Goal: Information Seeking & Learning: Check status

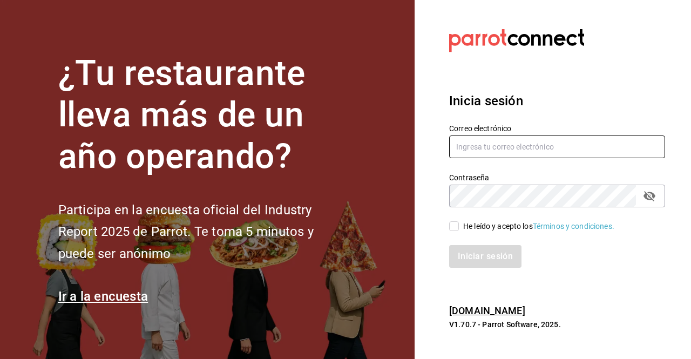
type input "ichikani.arcos@grupocosteno.com"
click at [452, 224] on input "He leído y acepto los Términos y condiciones." at bounding box center [454, 226] width 10 height 10
checkbox input "true"
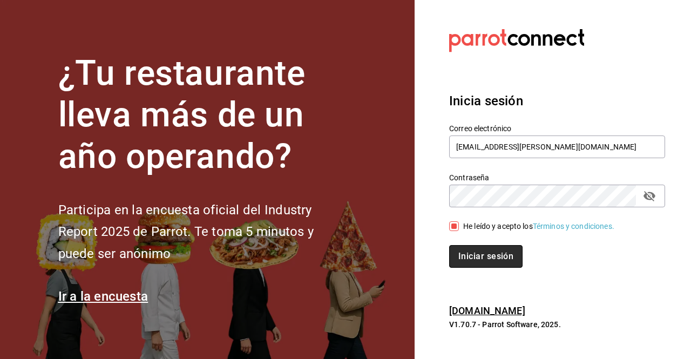
click at [495, 257] on button "Iniciar sesión" at bounding box center [485, 256] width 73 height 23
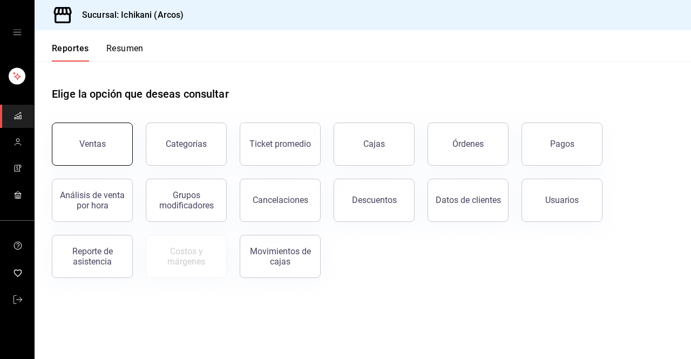
click at [99, 153] on button "Ventas" at bounding box center [92, 144] width 81 height 43
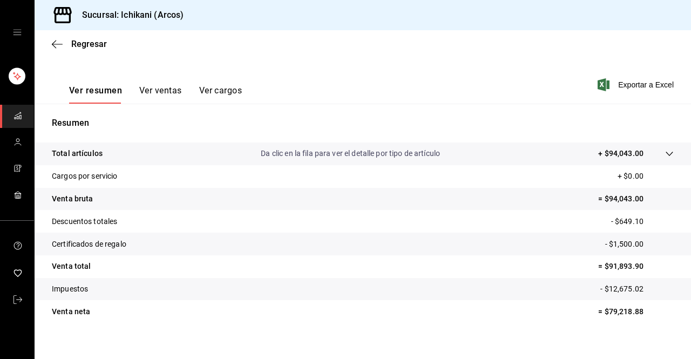
scroll to position [149, 0]
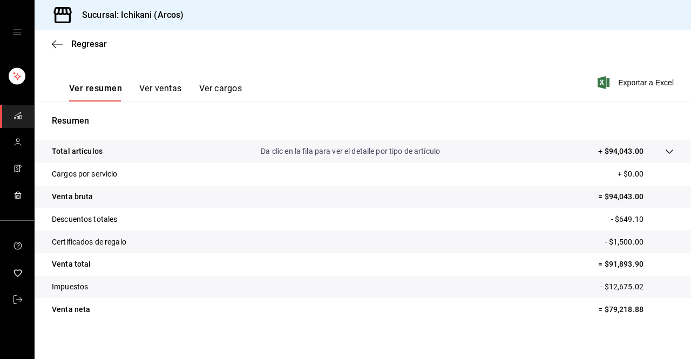
click at [160, 85] on button "Ver ventas" at bounding box center [160, 92] width 43 height 18
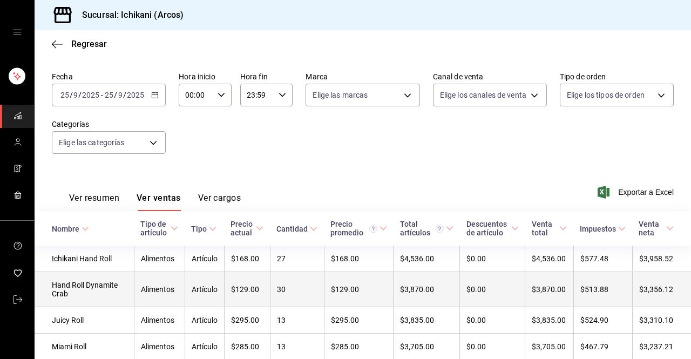
scroll to position [149, 0]
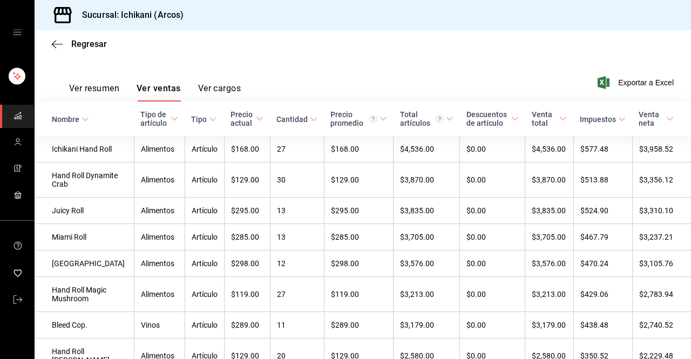
click at [96, 83] on button "Ver resumen" at bounding box center [94, 92] width 50 height 18
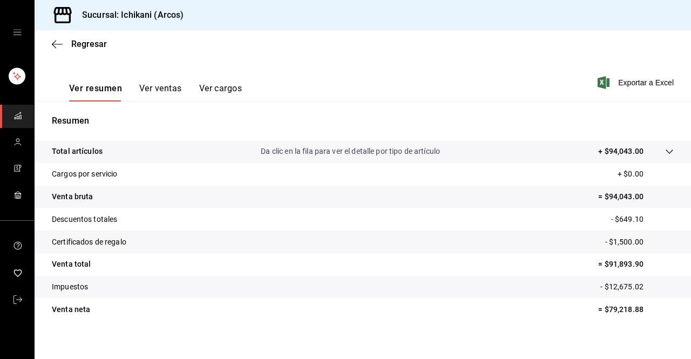
click at [665, 151] on icon at bounding box center [669, 151] width 9 height 9
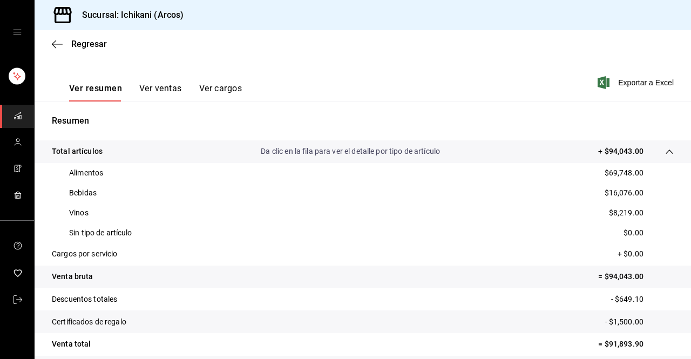
click at [165, 84] on button "Ver ventas" at bounding box center [160, 92] width 43 height 18
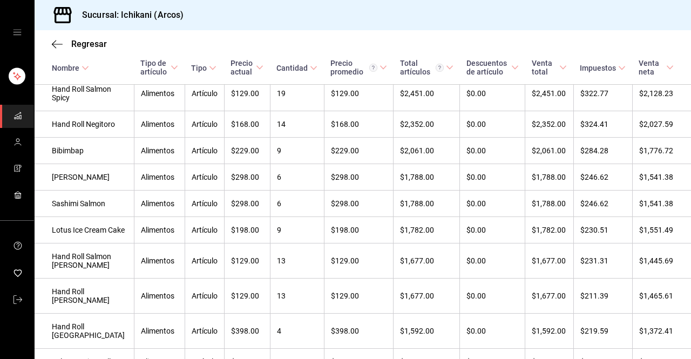
scroll to position [467, 0]
click at [234, 137] on td "$168.00" at bounding box center [247, 124] width 46 height 26
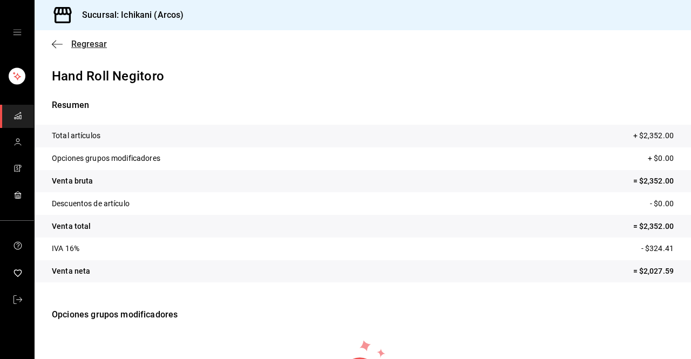
click at [56, 46] on icon "button" at bounding box center [57, 44] width 11 height 10
click at [93, 44] on span "Regresar" at bounding box center [89, 44] width 36 height 10
click at [56, 46] on icon "button" at bounding box center [57, 44] width 11 height 10
click at [86, 42] on span "Regresar" at bounding box center [89, 44] width 36 height 10
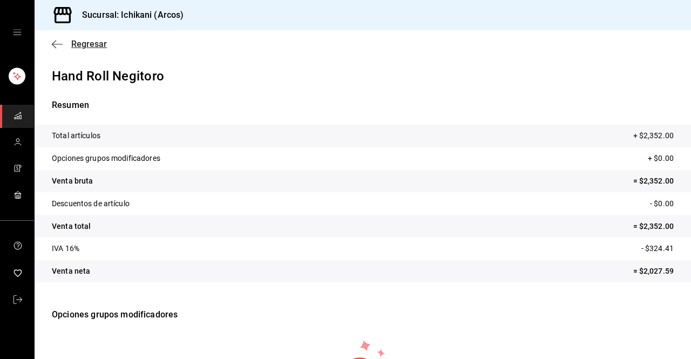
click at [95, 43] on span "Regresar" at bounding box center [89, 44] width 36 height 10
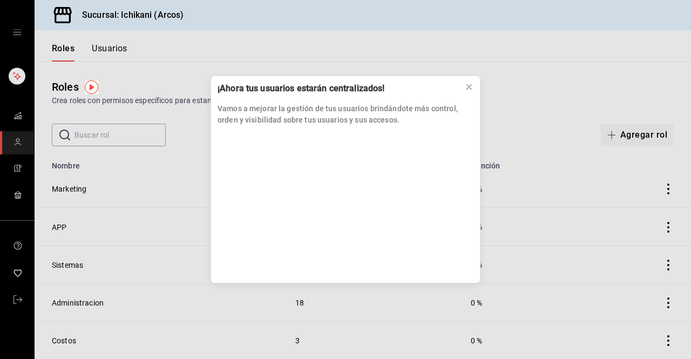
click at [14, 116] on div "¡Ahora tus usuarios estarán centralizados! Vamos a mejorar la gestión de tus us…" at bounding box center [345, 179] width 691 height 359
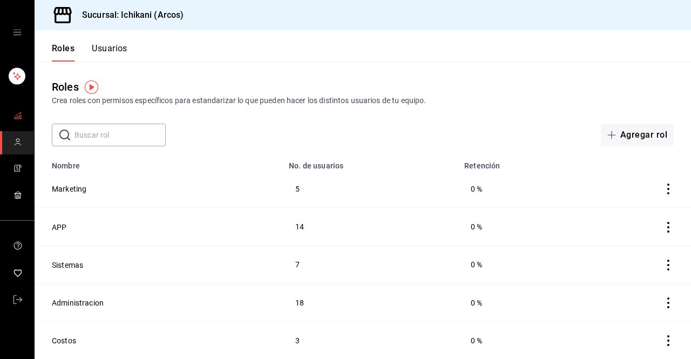
click at [19, 116] on rect "mailbox folders" at bounding box center [20, 118] width 2 height 4
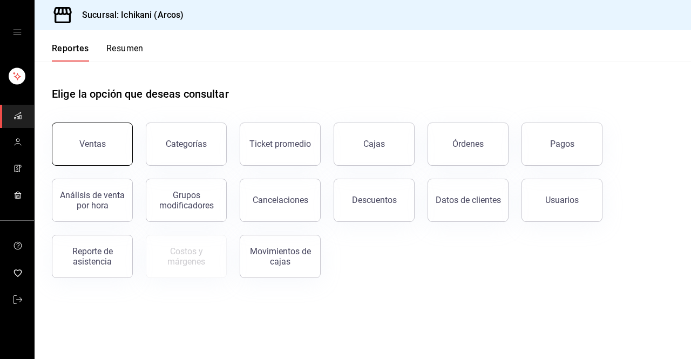
click at [111, 143] on button "Ventas" at bounding box center [92, 144] width 81 height 43
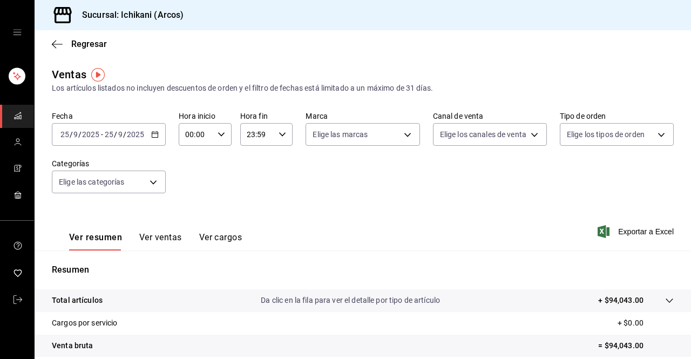
click at [166, 237] on button "Ver ventas" at bounding box center [160, 241] width 43 height 18
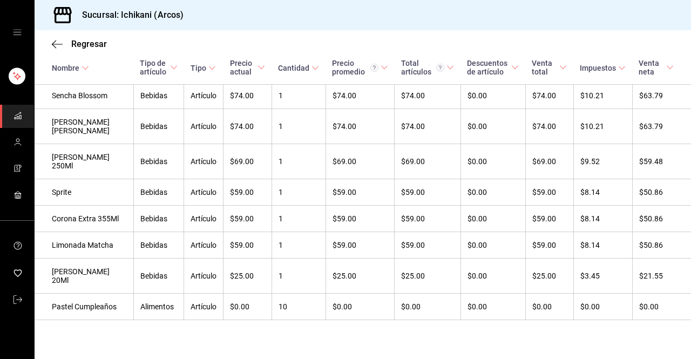
scroll to position [3331, 0]
